Goal: Task Accomplishment & Management: Use online tool/utility

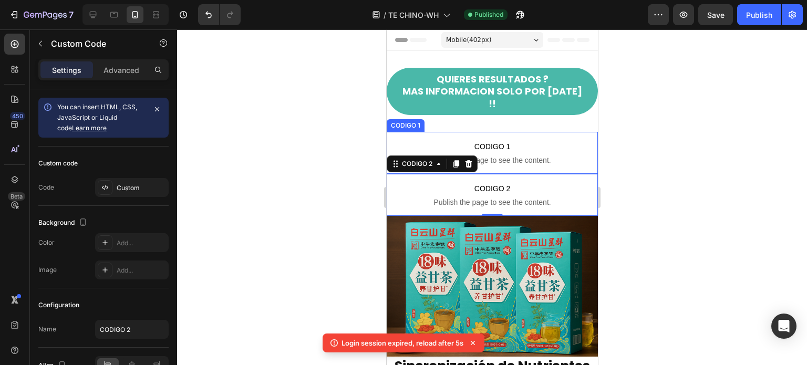
drag, startPoint x: 386, startPoint y: 29, endPoint x: 512, endPoint y: 132, distance: 162.1
click at [512, 140] on span "CODIGO 1" at bounding box center [491, 146] width 211 height 13
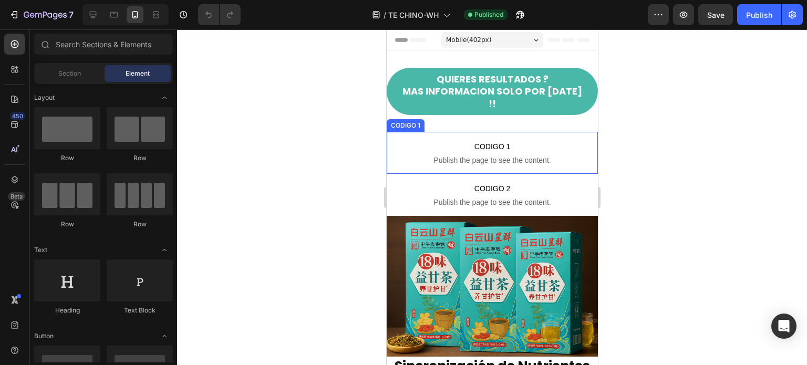
click at [467, 155] on span "Publish the page to see the content." at bounding box center [491, 160] width 211 height 11
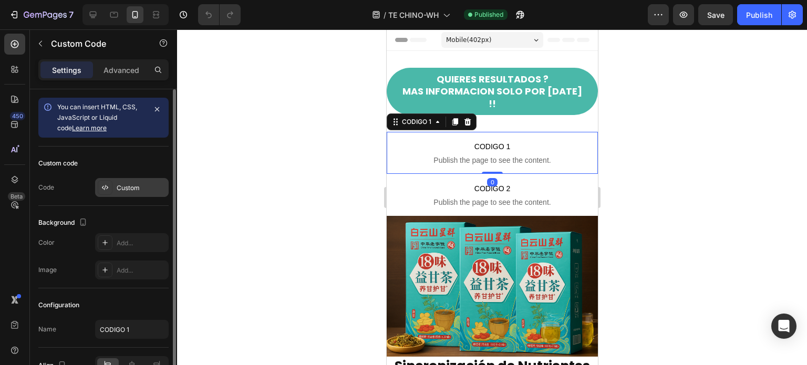
click at [111, 187] on div at bounding box center [105, 187] width 15 height 15
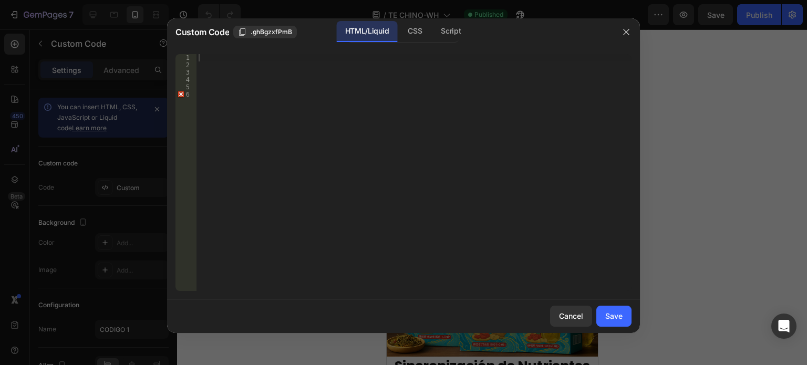
click at [202, 62] on div at bounding box center [414, 180] width 435 height 252
click at [208, 59] on div at bounding box center [414, 180] width 435 height 252
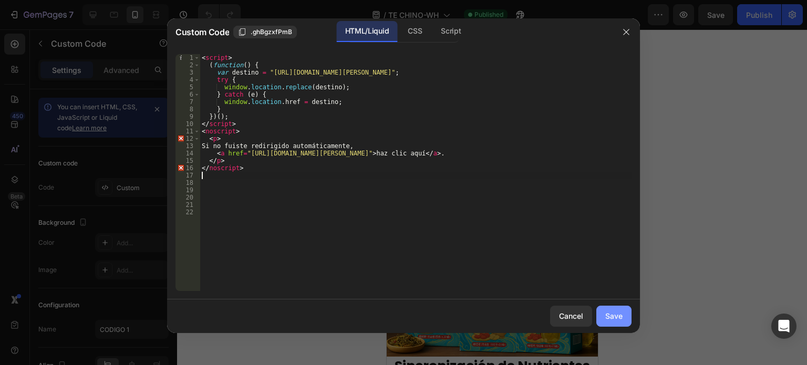
click at [616, 315] on div "Save" at bounding box center [614, 316] width 17 height 11
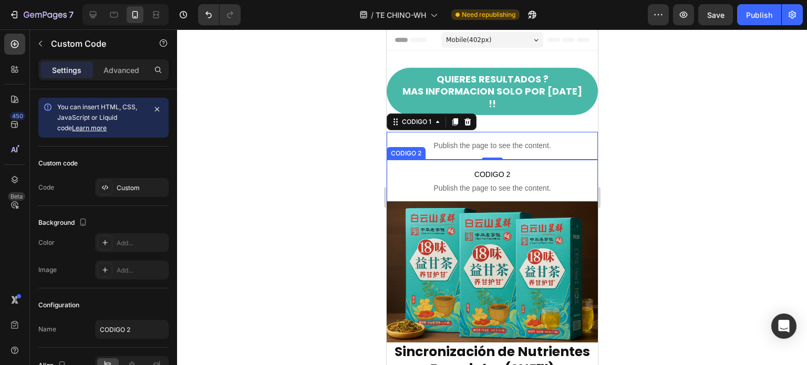
click at [464, 168] on span "CODIGO 2" at bounding box center [491, 174] width 211 height 13
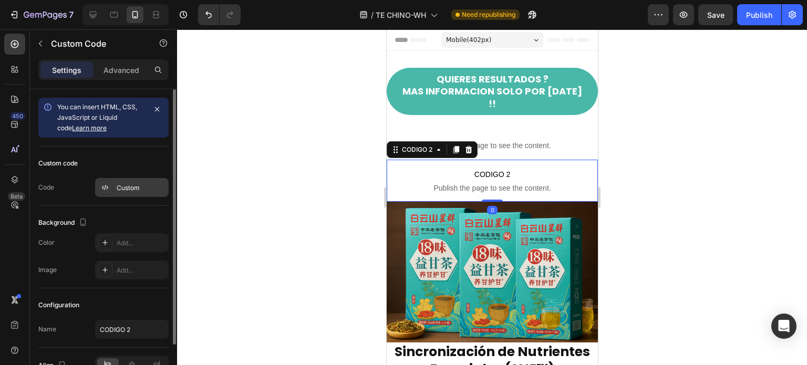
click at [118, 187] on div "Custom" at bounding box center [141, 187] width 49 height 9
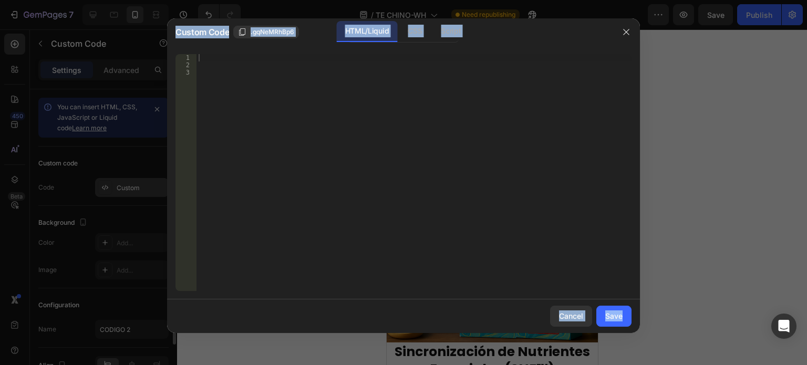
click at [118, 187] on div at bounding box center [403, 182] width 807 height 365
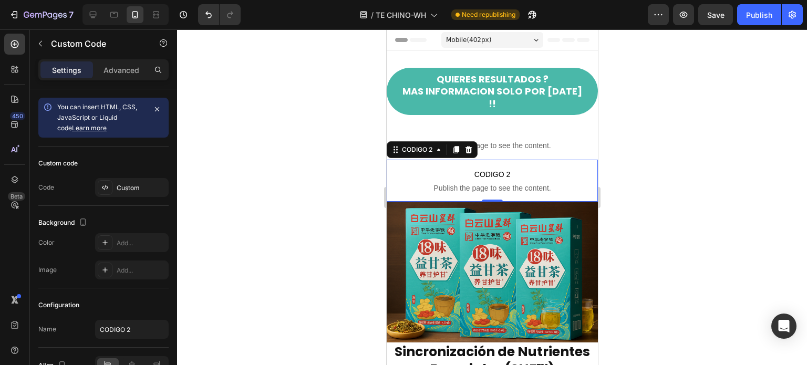
click at [458, 168] on span "CODIGO 2" at bounding box center [491, 174] width 211 height 13
click at [124, 187] on div "Custom" at bounding box center [141, 187] width 49 height 9
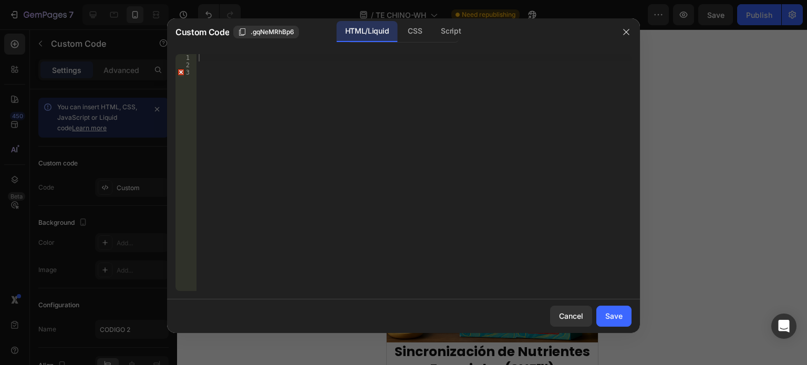
click at [204, 54] on div at bounding box center [414, 180] width 435 height 252
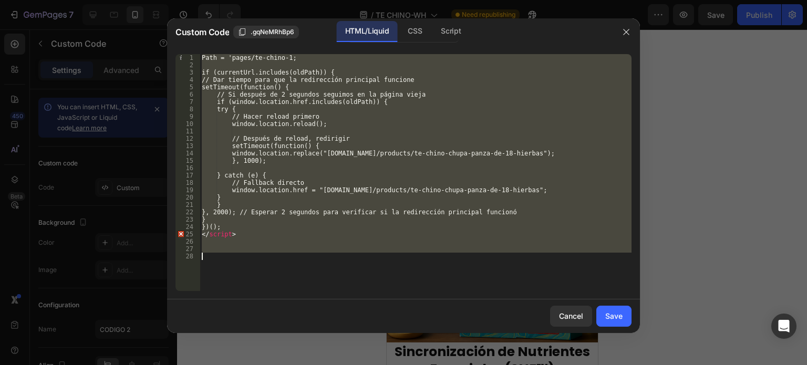
paste textarea
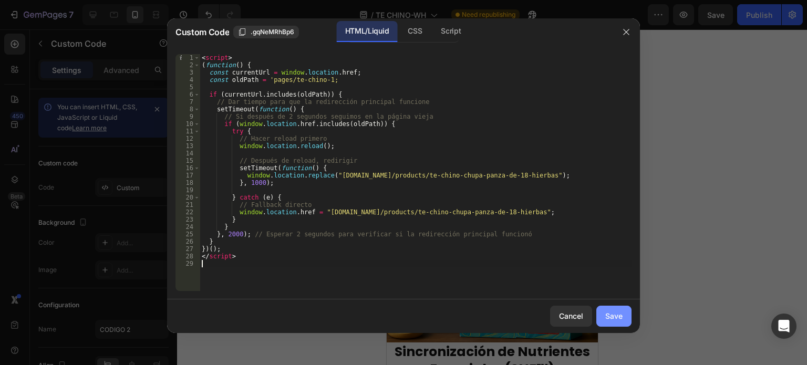
click at [620, 313] on div "Save" at bounding box center [614, 316] width 17 height 11
type textarea "</script>"
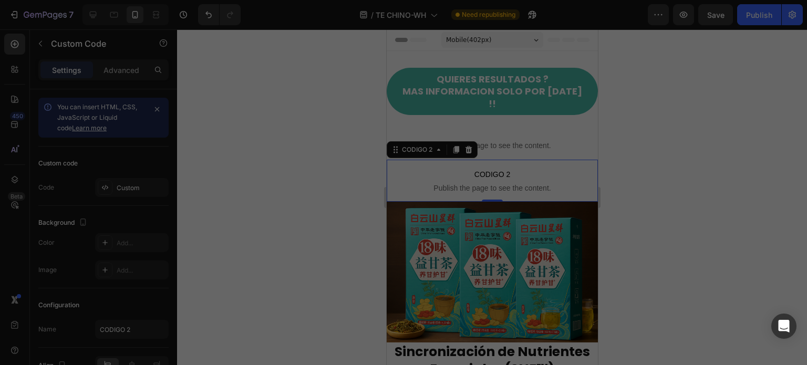
click at [620, 313] on div "Save" at bounding box center [614, 316] width 17 height 11
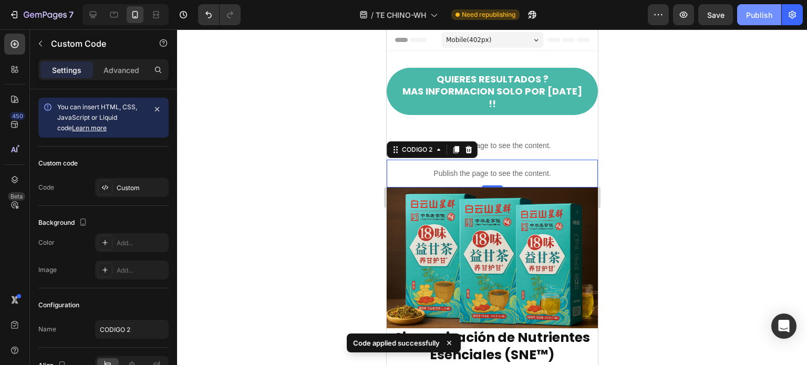
click at [743, 17] on button "Publish" at bounding box center [759, 14] width 44 height 21
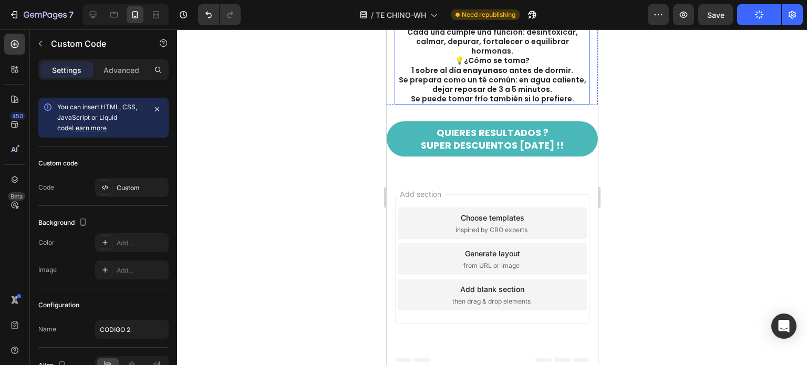
scroll to position [148, 0]
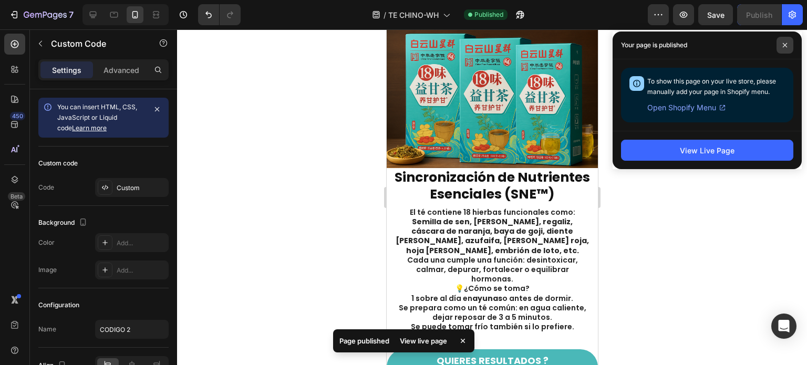
click at [783, 44] on icon at bounding box center [785, 45] width 5 height 5
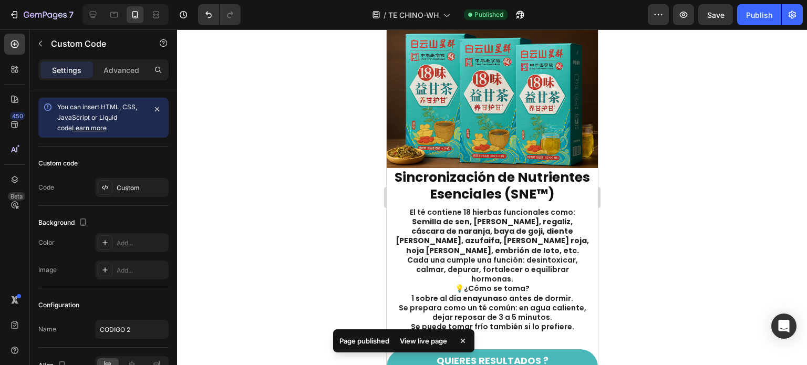
click at [324, 146] on div at bounding box center [492, 197] width 630 height 336
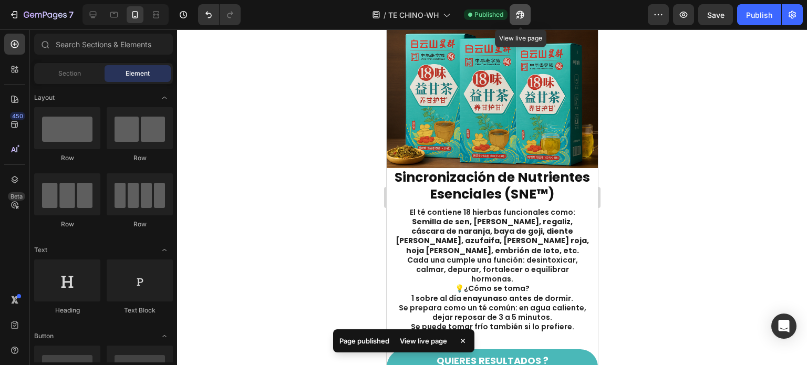
click at [519, 11] on icon "button" at bounding box center [520, 14] width 11 height 11
